Goal: Task Accomplishment & Management: Manage account settings

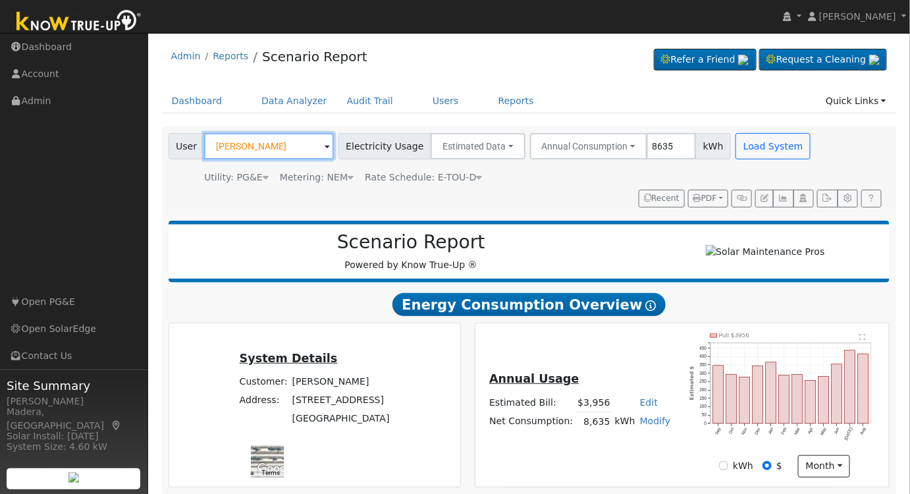
click at [289, 138] on input "[PERSON_NAME]" at bounding box center [269, 146] width 130 height 26
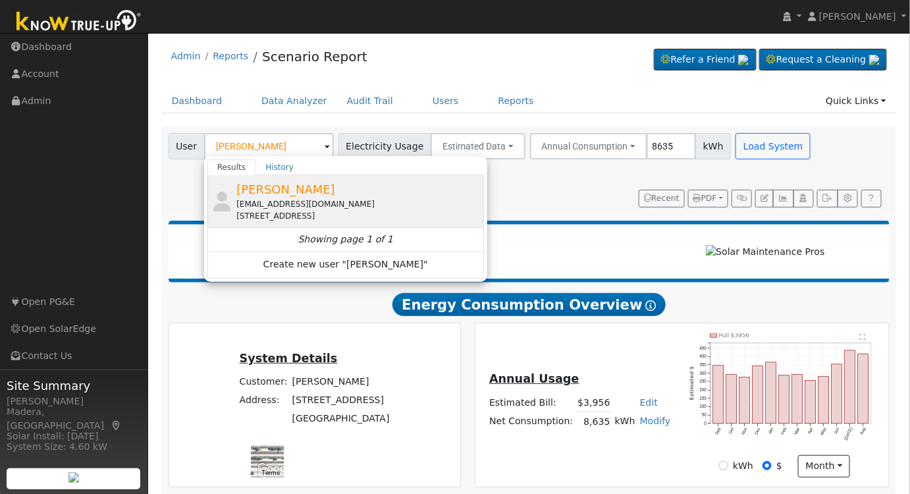
click at [329, 190] on div "[PERSON_NAME] [EMAIL_ADDRESS][DOMAIN_NAME] [STREET_ADDRESS]" at bounding box center [358, 200] width 244 height 41
type input "[PERSON_NAME]"
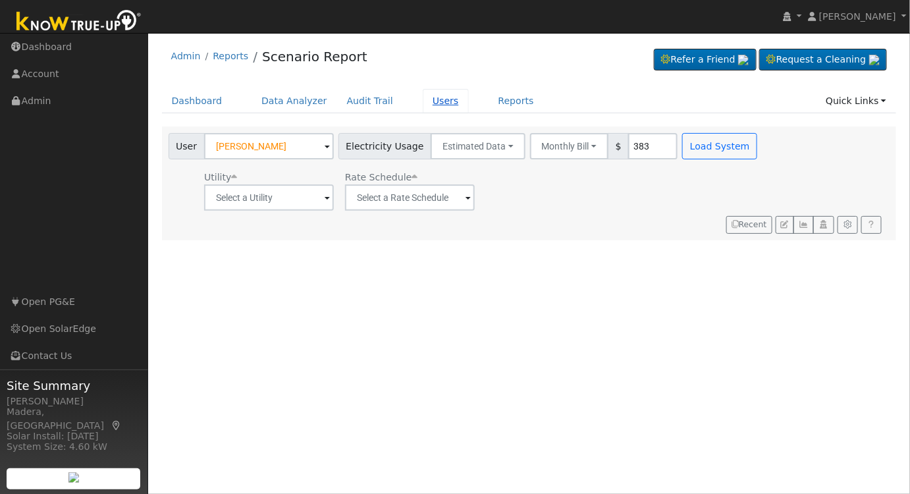
click at [423, 102] on link "Users" at bounding box center [446, 101] width 46 height 24
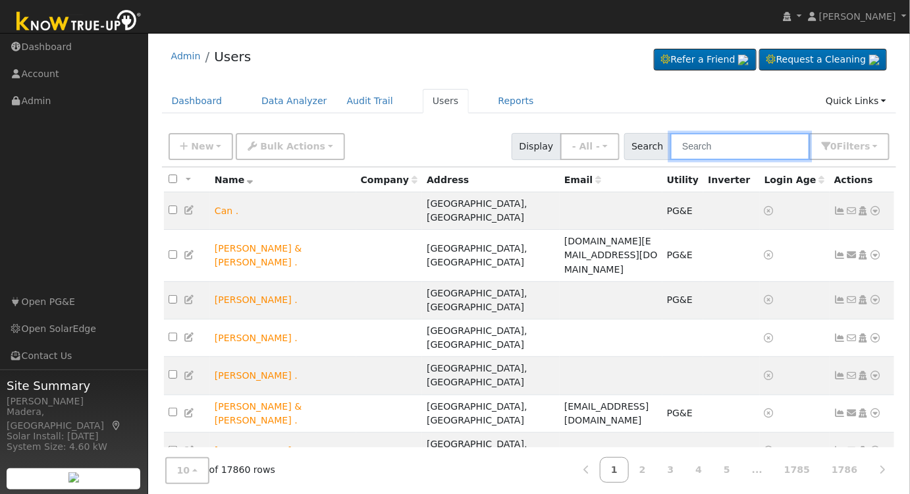
click at [718, 143] on input "text" at bounding box center [740, 146] width 140 height 27
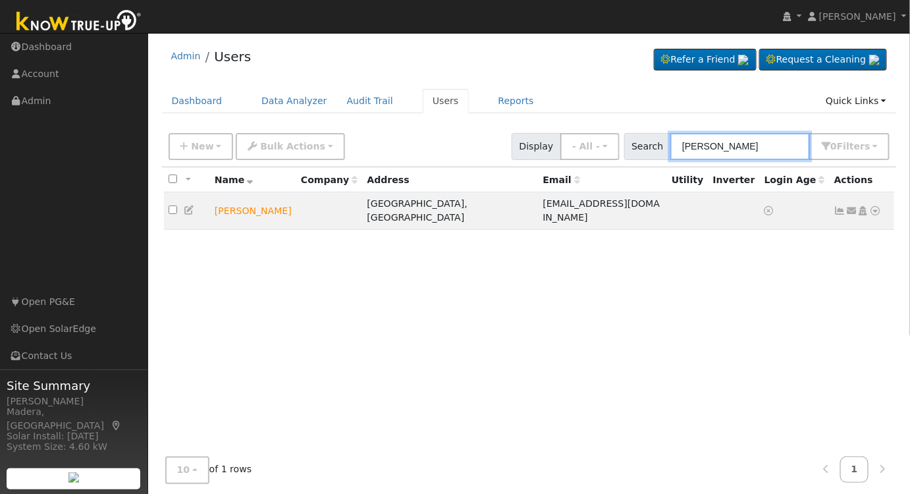
type input "carlos napoles"
click at [863, 206] on icon at bounding box center [863, 210] width 12 height 9
